Goal: Understand process/instructions

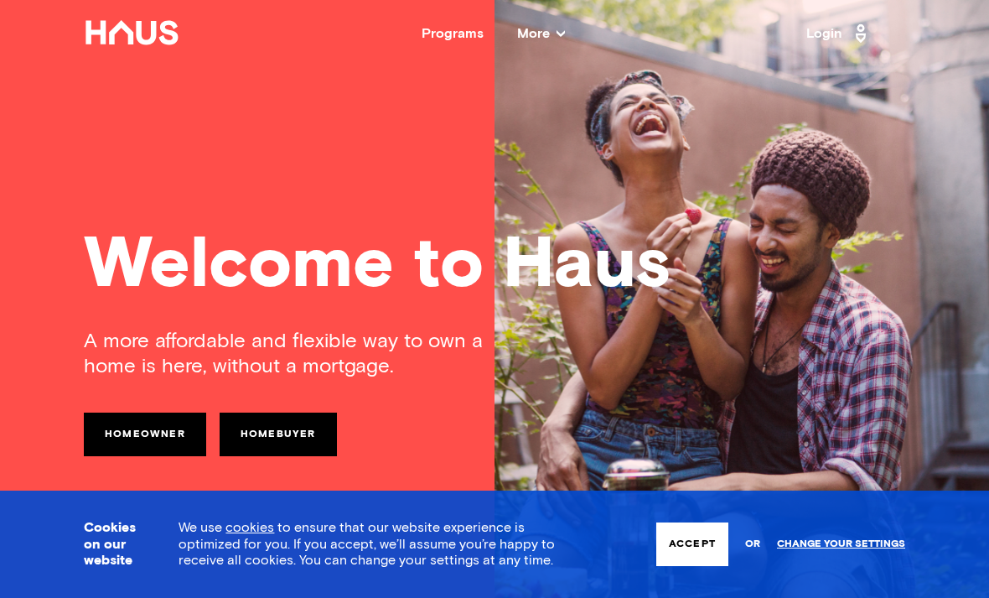
click at [691, 556] on button "Accept" at bounding box center [692, 544] width 72 height 44
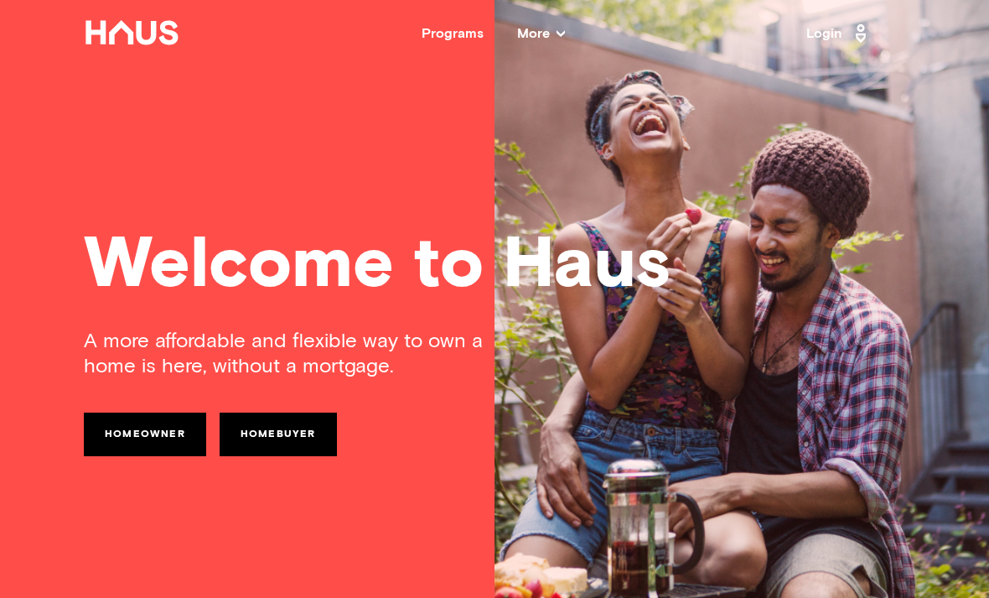
click at [264, 442] on link "Homebuyer" at bounding box center [278, 434] width 117 height 44
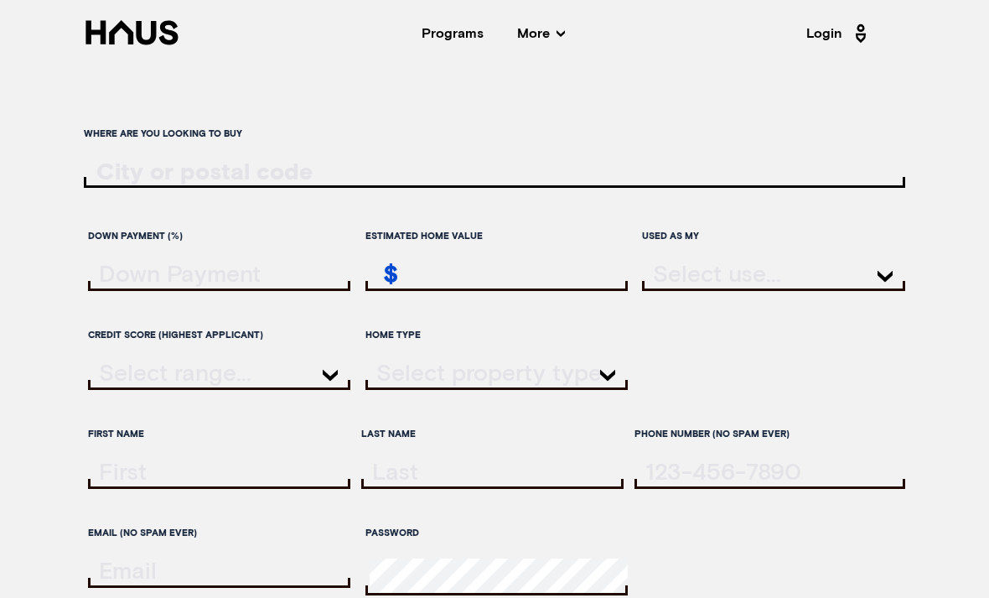
click at [129, 181] on input "ratesLocationInput" at bounding box center [495, 172] width 822 height 25
